Goal: Task Accomplishment & Management: Manage account settings

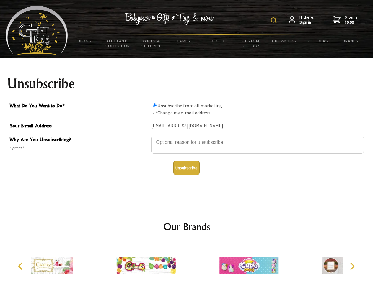
click at [274, 20] on img at bounding box center [274, 20] width 6 height 6
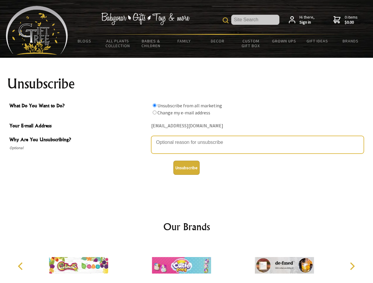
click at [186, 138] on textarea "Why Are You Unsubscribing?" at bounding box center [257, 145] width 212 height 18
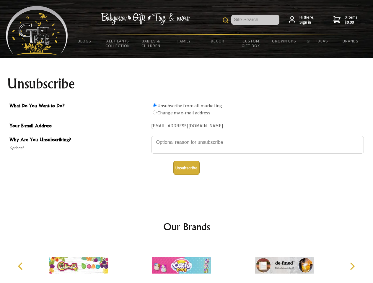
click at [154, 105] on input "What Do You Want to Do?" at bounding box center [155, 106] width 4 height 4
click at [154, 112] on input "What Do You Want to Do?" at bounding box center [155, 113] width 4 height 4
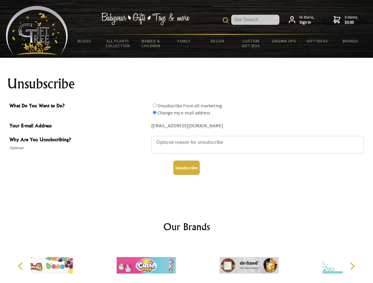
radio input "true"
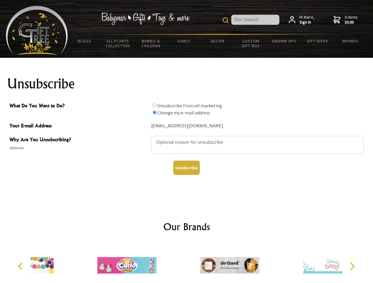
click at [186, 168] on button "Unsubscribe" at bounding box center [186, 168] width 26 height 14
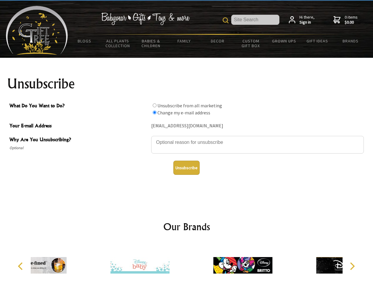
click at [191, 263] on div at bounding box center [242, 266] width 103 height 46
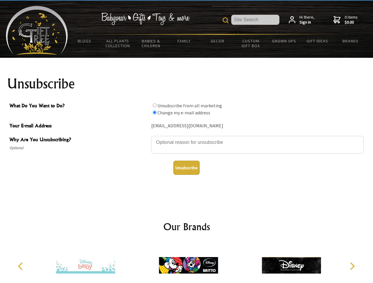
click at [21, 266] on icon "Previous" at bounding box center [21, 267] width 8 height 8
click at [352, 266] on icon "Next" at bounding box center [351, 267] width 8 height 8
